Goal: Transaction & Acquisition: Purchase product/service

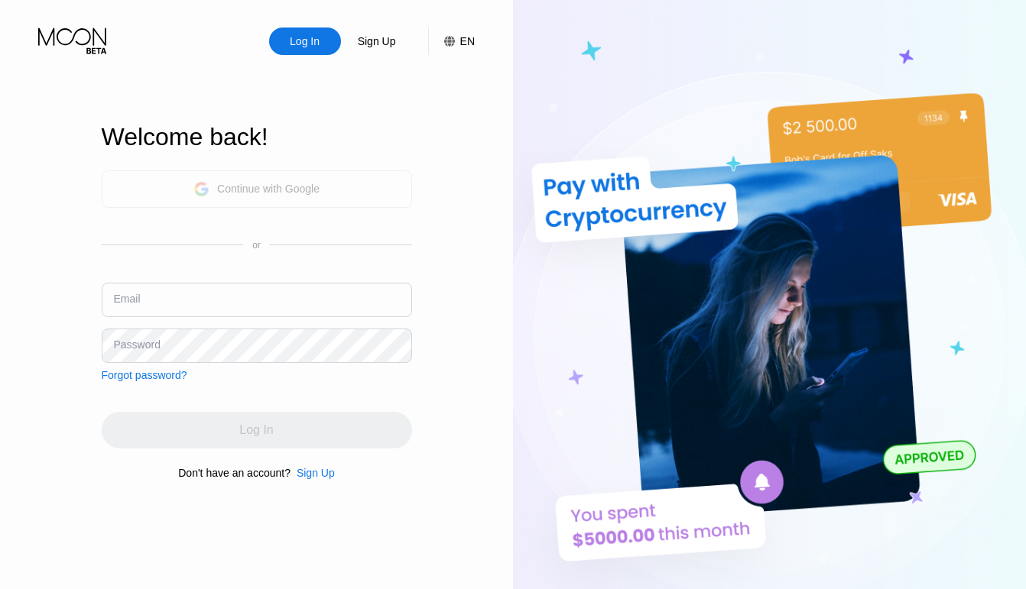
click at [284, 206] on div "Continue with Google" at bounding box center [257, 188] width 310 height 37
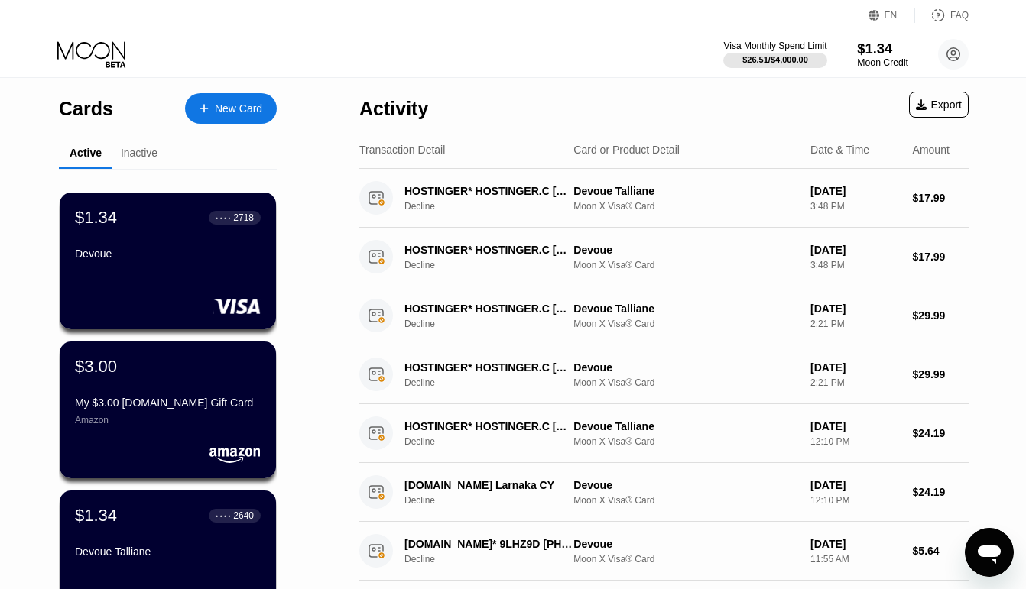
click at [872, 57] on div "Moon Credit" at bounding box center [882, 62] width 51 height 11
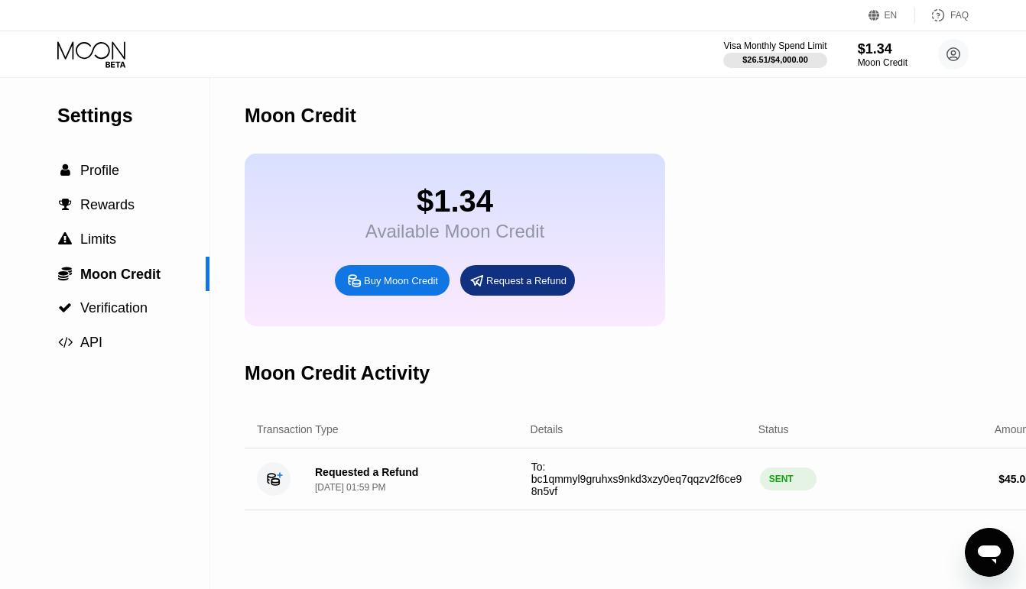
click at [361, 286] on div "Buy Moon Credit" at bounding box center [392, 280] width 115 height 31
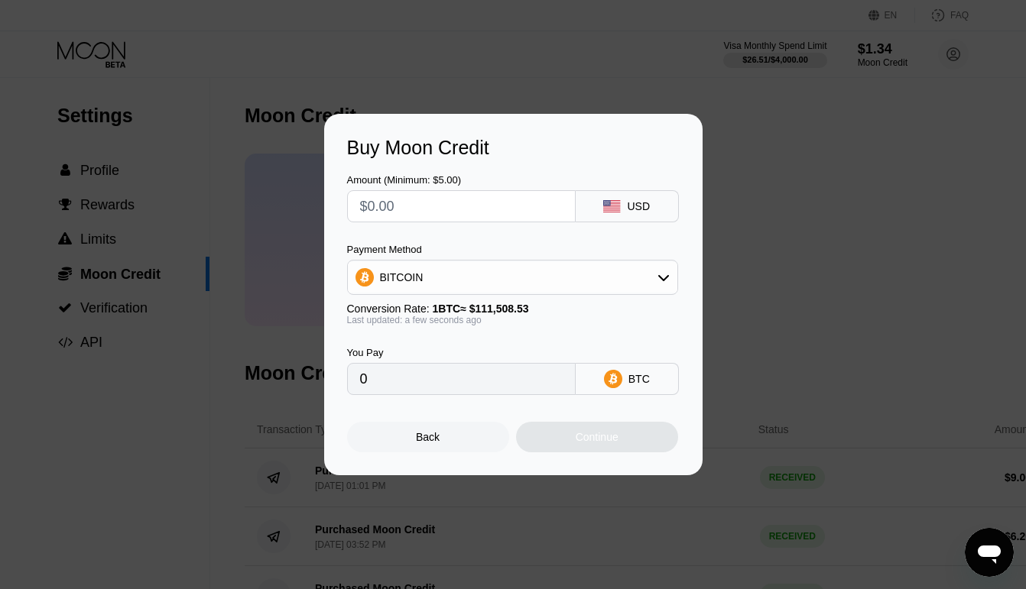
click at [383, 212] on input "text" at bounding box center [461, 206] width 203 height 31
type input "$5"
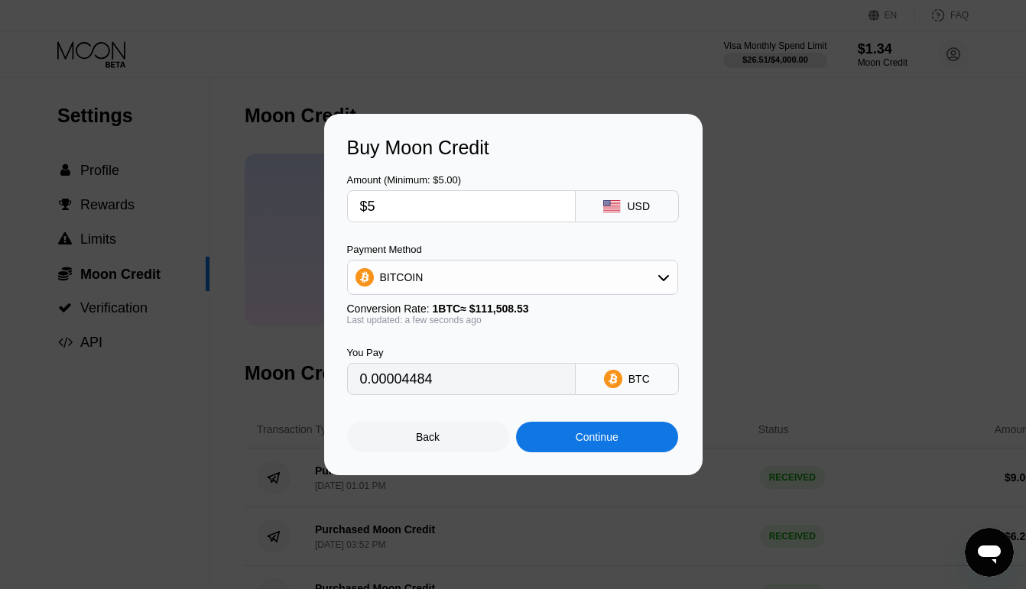
type input "0.00004484"
type input "$5"
click at [554, 433] on div "Continue" at bounding box center [597, 437] width 162 height 31
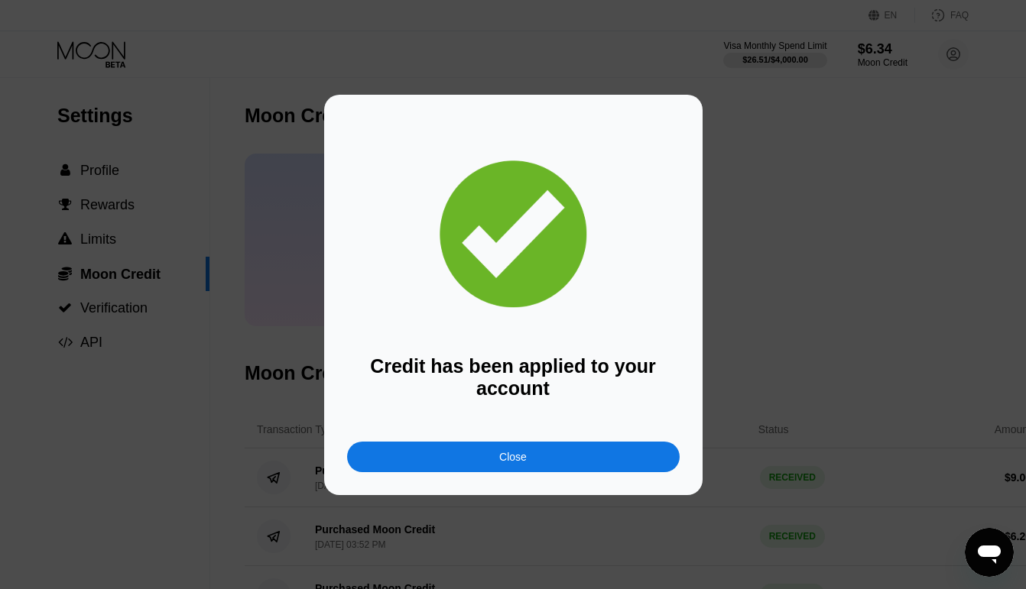
click at [477, 471] on div "Close" at bounding box center [513, 457] width 332 height 31
